Goal: Transaction & Acquisition: Obtain resource

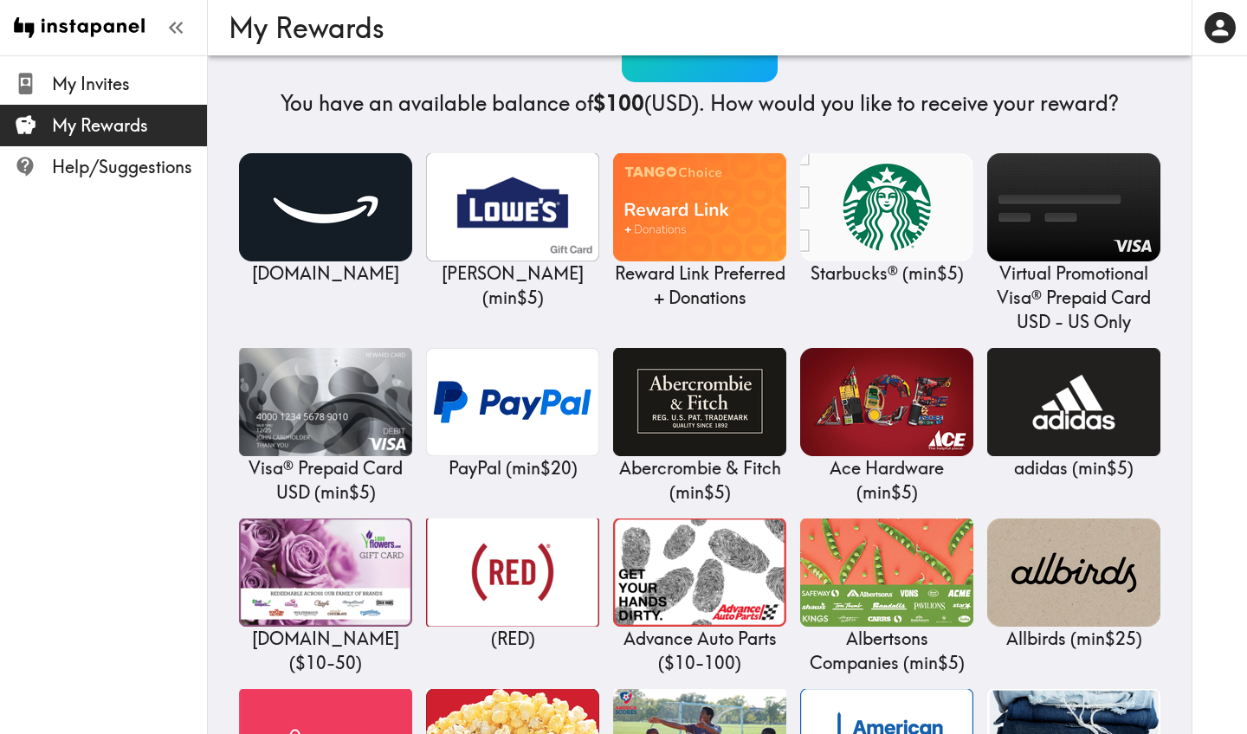
scroll to position [159, 0]
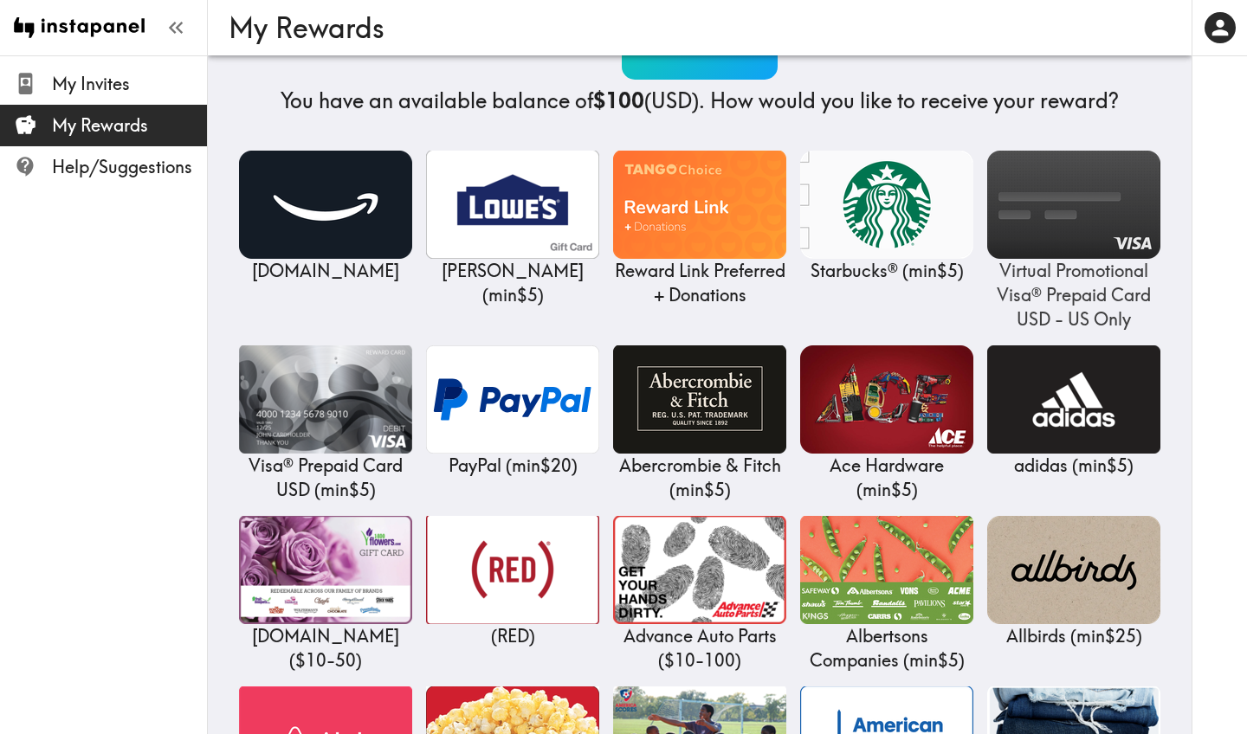
click at [1040, 202] on img at bounding box center [1073, 205] width 173 height 108
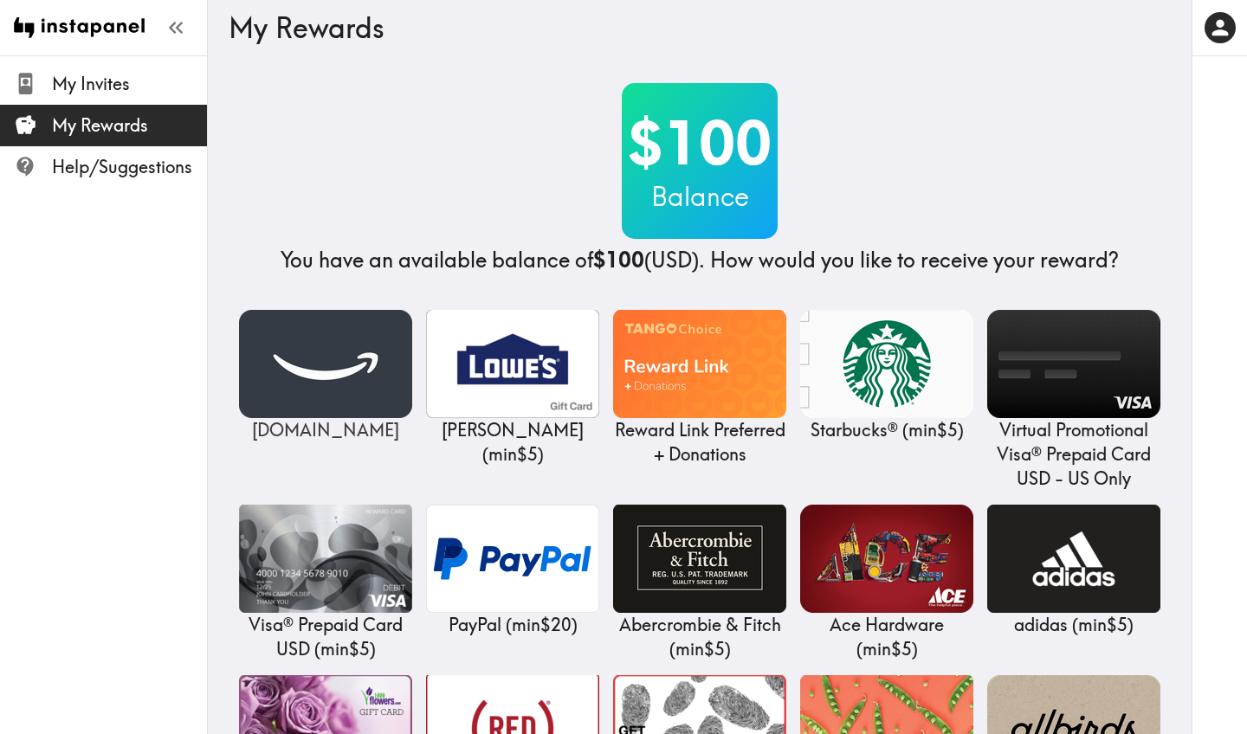
click at [339, 361] on img at bounding box center [325, 364] width 173 height 108
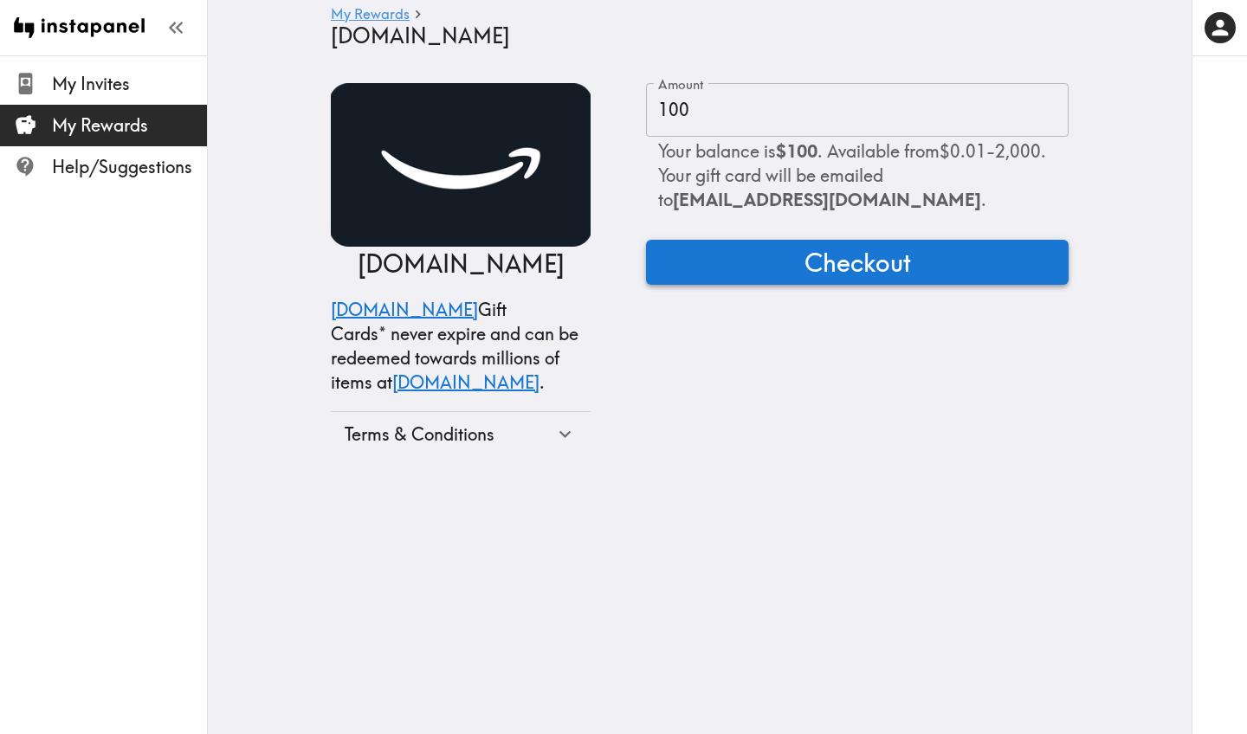
click at [862, 267] on span "Checkout" at bounding box center [857, 262] width 107 height 35
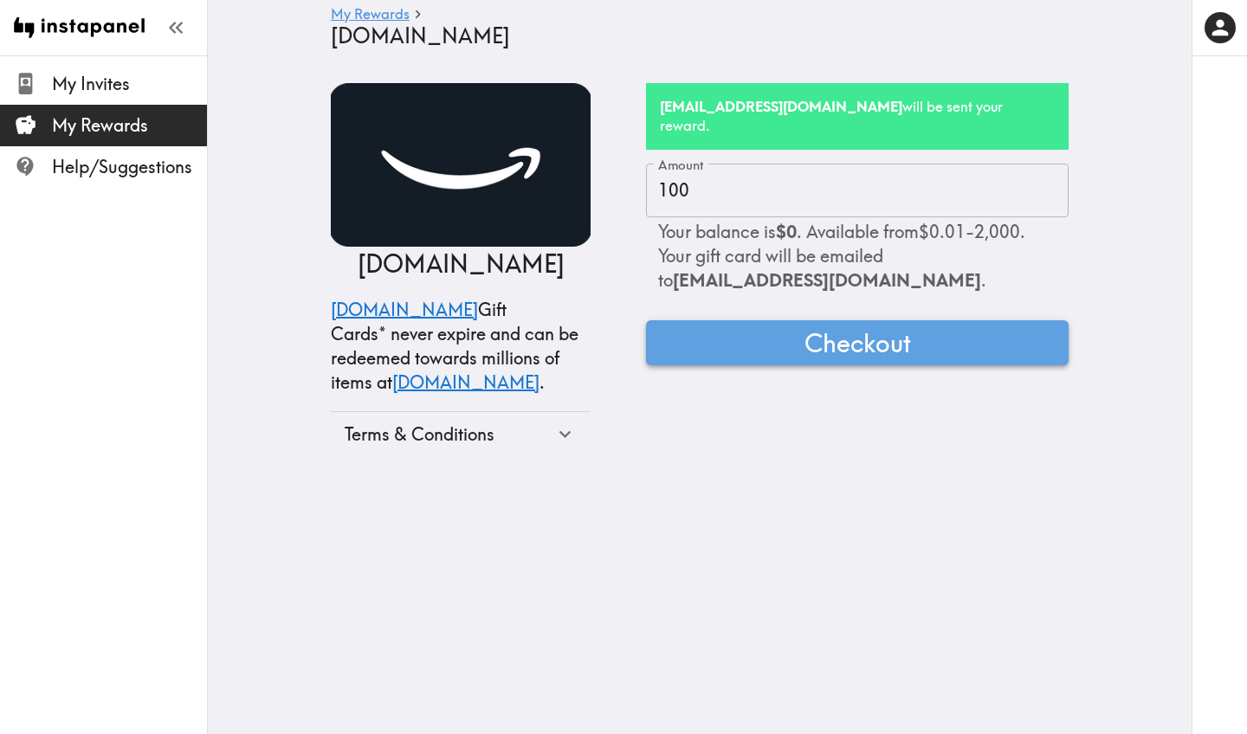
click at [832, 326] on span "Checkout" at bounding box center [857, 343] width 107 height 35
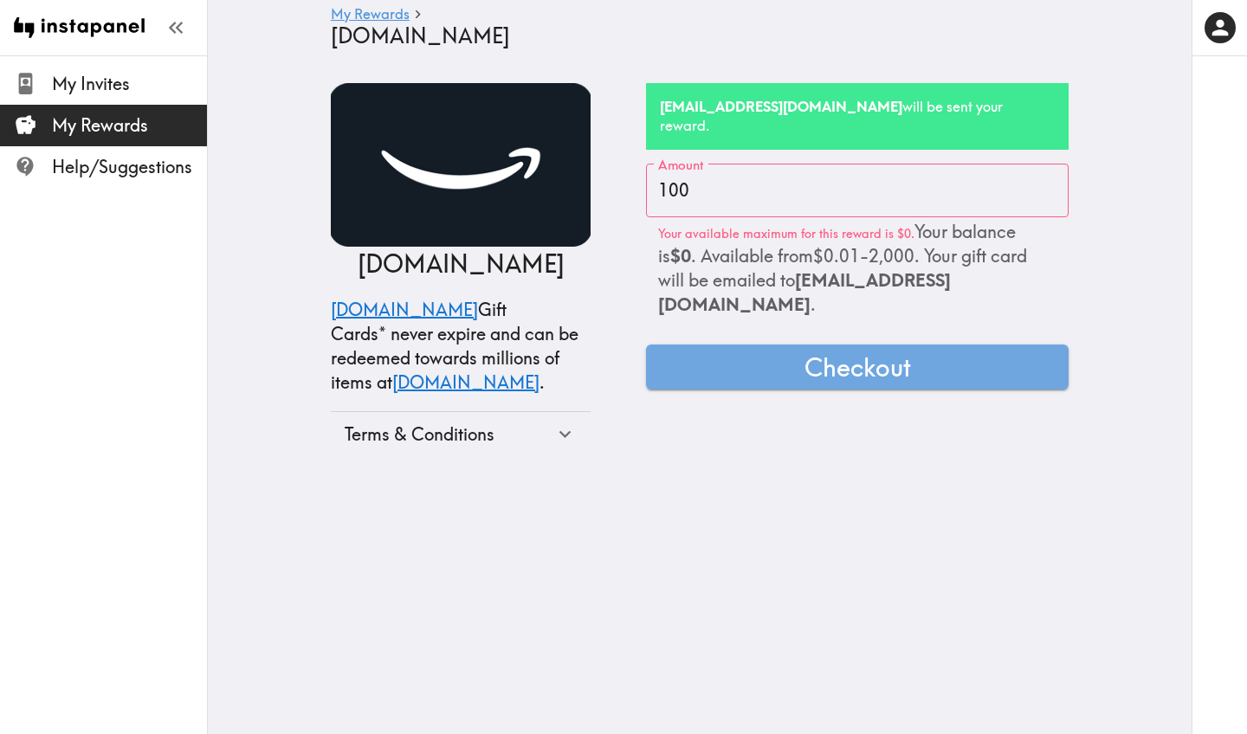
click at [996, 248] on p "Your available maximum for this reward is $0. Your balance is $0 . Available fr…" at bounding box center [857, 268] width 398 height 97
